Goal: Information Seeking & Learning: Learn about a topic

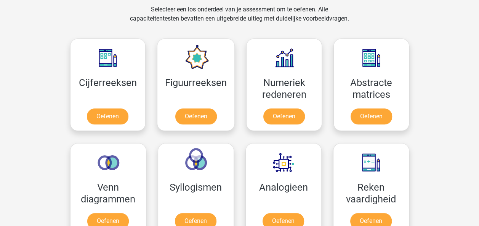
scroll to position [319, 0]
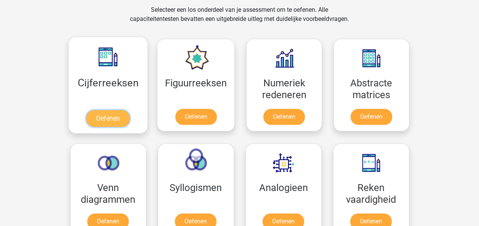
click at [107, 122] on link "Oefenen" at bounding box center [107, 118] width 43 height 17
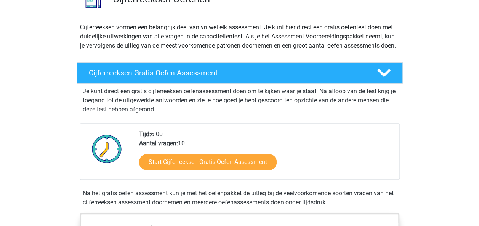
scroll to position [103, 0]
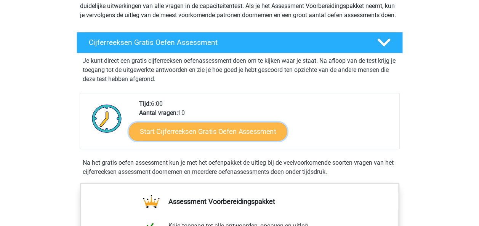
click at [220, 141] on link "Start Cijferreeksen Gratis Oefen Assessment" at bounding box center [208, 131] width 158 height 18
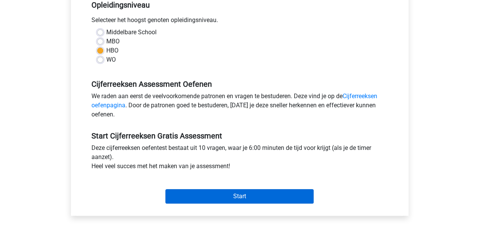
scroll to position [162, 0]
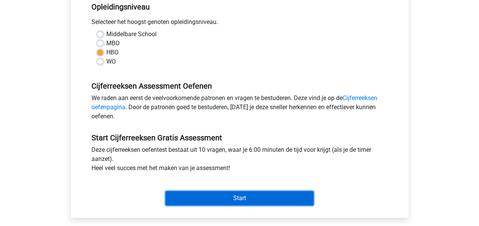
click at [243, 194] on input "Start" at bounding box center [239, 198] width 148 height 14
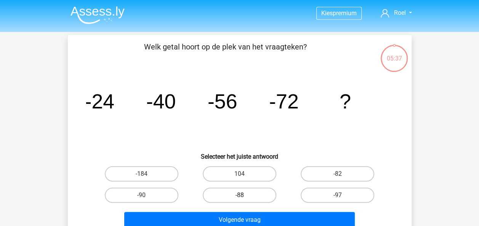
click at [251, 191] on label "-88" at bounding box center [240, 195] width 74 height 15
click at [244, 195] on input "-88" at bounding box center [241, 197] width 5 height 5
radio input "true"
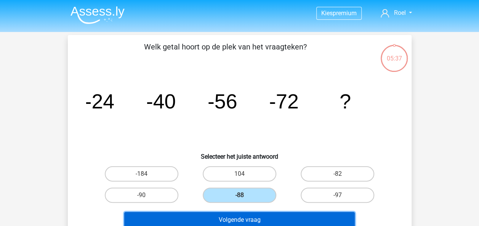
click at [256, 219] on button "Volgende vraag" at bounding box center [239, 220] width 231 height 16
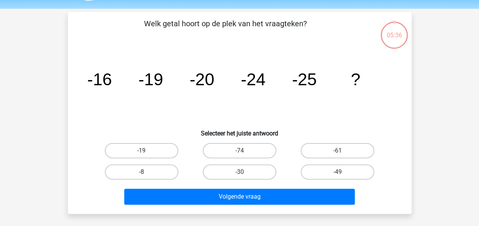
scroll to position [35, 0]
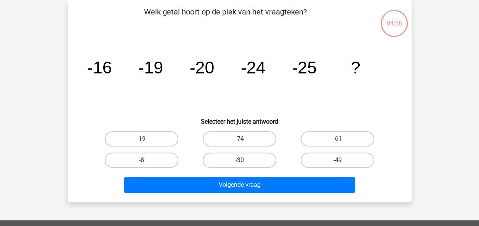
click at [223, 155] on label "-30" at bounding box center [240, 160] width 74 height 15
click at [239, 160] on input "-30" at bounding box center [241, 162] width 5 height 5
radio input "true"
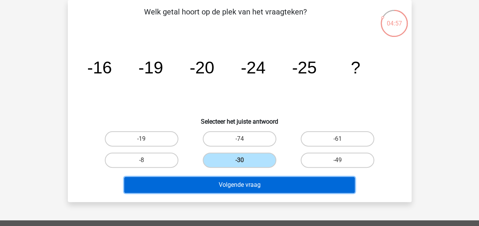
click at [247, 181] on button "Volgende vraag" at bounding box center [239, 185] width 231 height 16
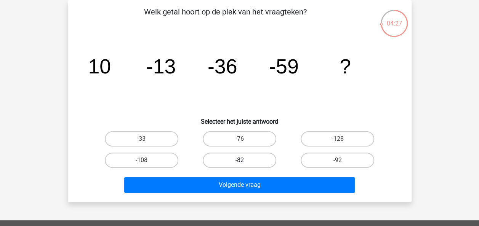
click at [243, 153] on label "-82" at bounding box center [240, 160] width 74 height 15
click at [243, 160] on input "-82" at bounding box center [241, 162] width 5 height 5
radio input "true"
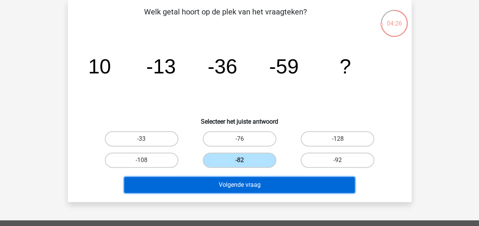
click at [242, 181] on button "Volgende vraag" at bounding box center [239, 185] width 231 height 16
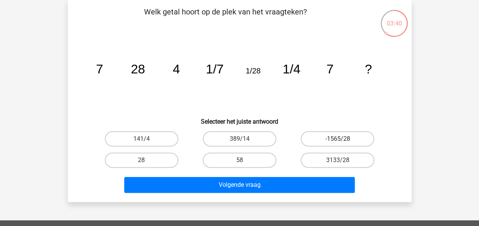
click at [324, 140] on label "-1565/28" at bounding box center [338, 138] width 74 height 15
click at [338, 140] on input "-1565/28" at bounding box center [340, 141] width 5 height 5
radio input "true"
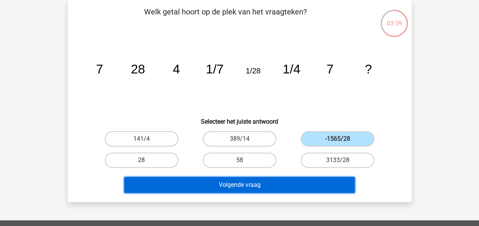
click at [233, 178] on button "Volgende vraag" at bounding box center [239, 185] width 231 height 16
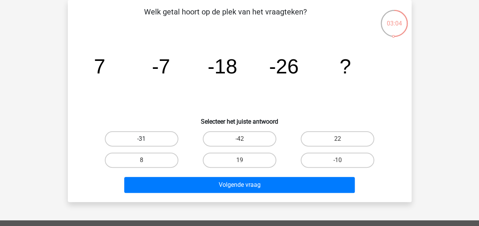
click at [126, 142] on label "-31" at bounding box center [142, 138] width 74 height 15
click at [141, 142] on input "-31" at bounding box center [143, 141] width 5 height 5
radio input "true"
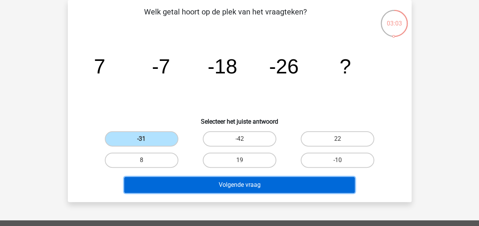
click at [261, 182] on button "Volgende vraag" at bounding box center [239, 185] width 231 height 16
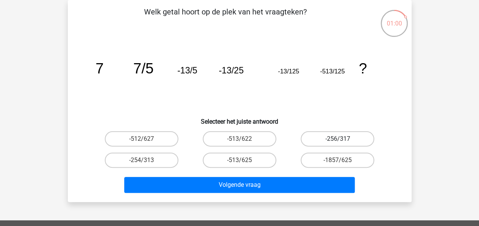
click at [344, 140] on label "-256/317" at bounding box center [338, 138] width 74 height 15
click at [343, 140] on input "-256/317" at bounding box center [340, 141] width 5 height 5
radio input "true"
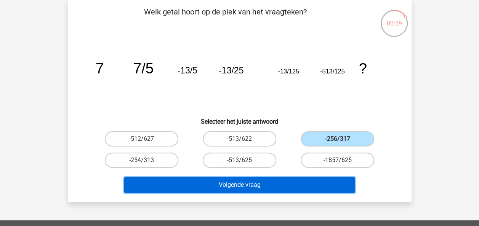
click at [250, 192] on button "Volgende vraag" at bounding box center [239, 185] width 231 height 16
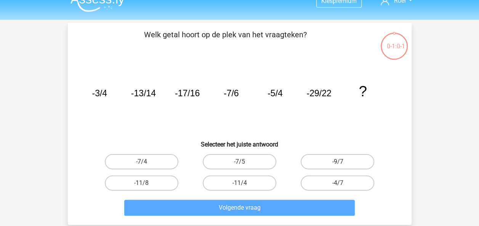
scroll to position [23, 0]
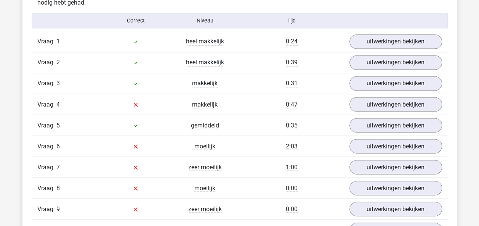
scroll to position [627, 0]
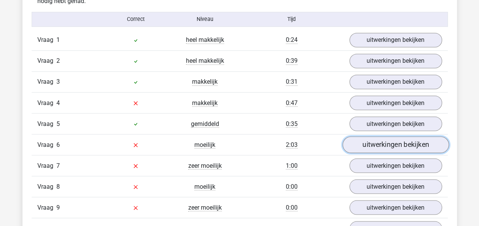
click at [393, 141] on link "uitwerkingen bekijken" at bounding box center [395, 145] width 106 height 17
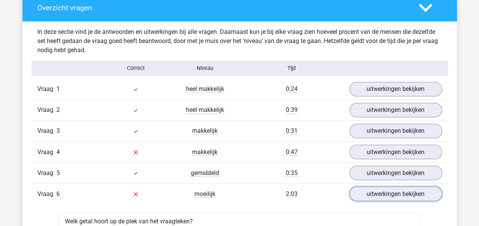
scroll to position [575, 0]
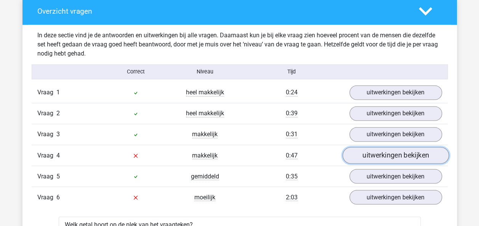
click at [390, 153] on link "uitwerkingen bekijken" at bounding box center [395, 155] width 106 height 17
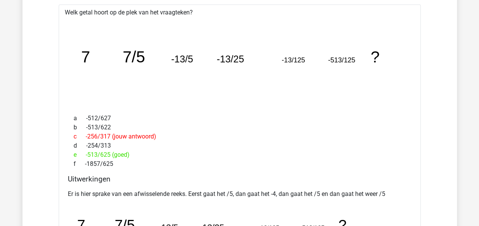
scroll to position [1184, 0]
